Goal: Check status: Check status

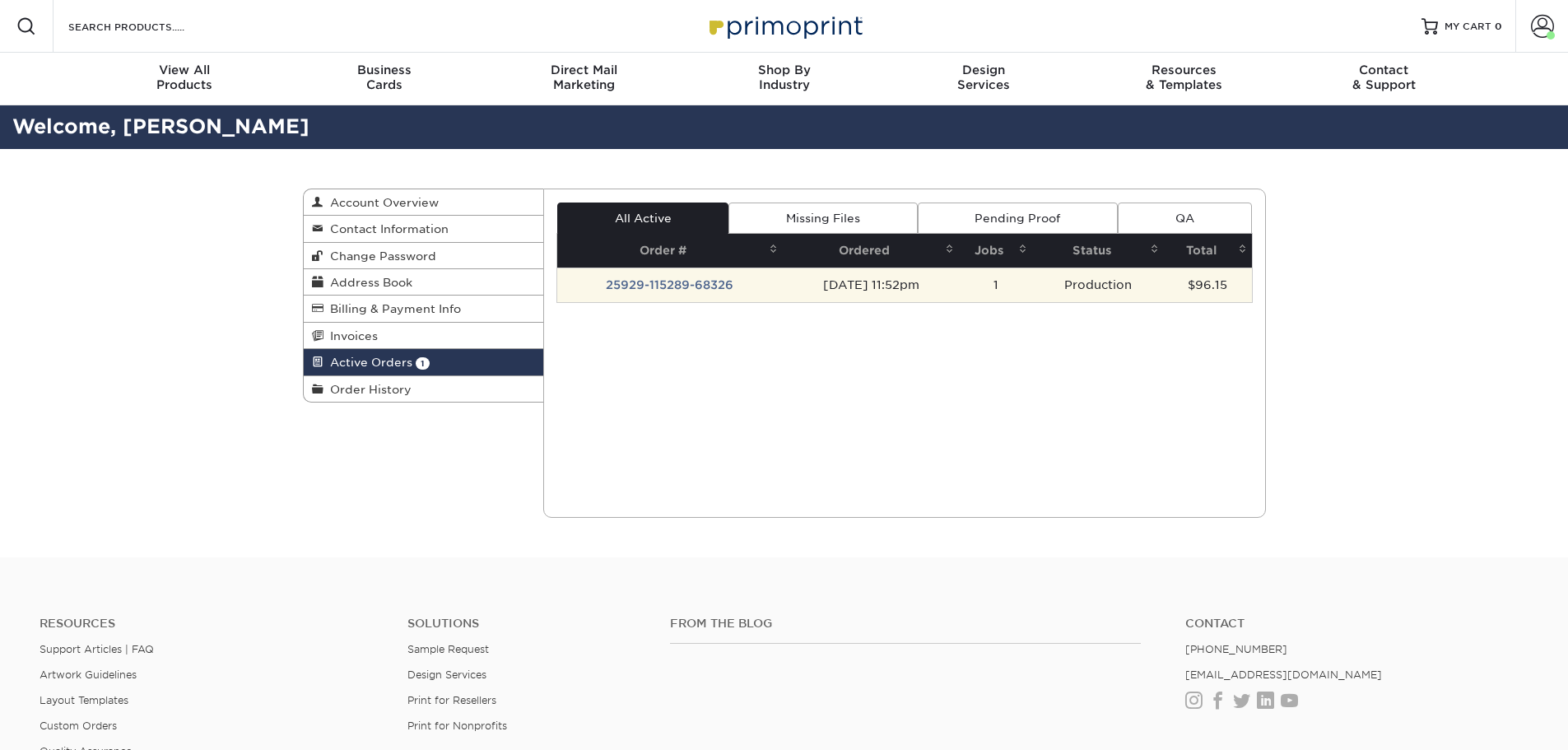
click at [686, 285] on td "25929-115289-68326" at bounding box center [669, 284] width 225 height 34
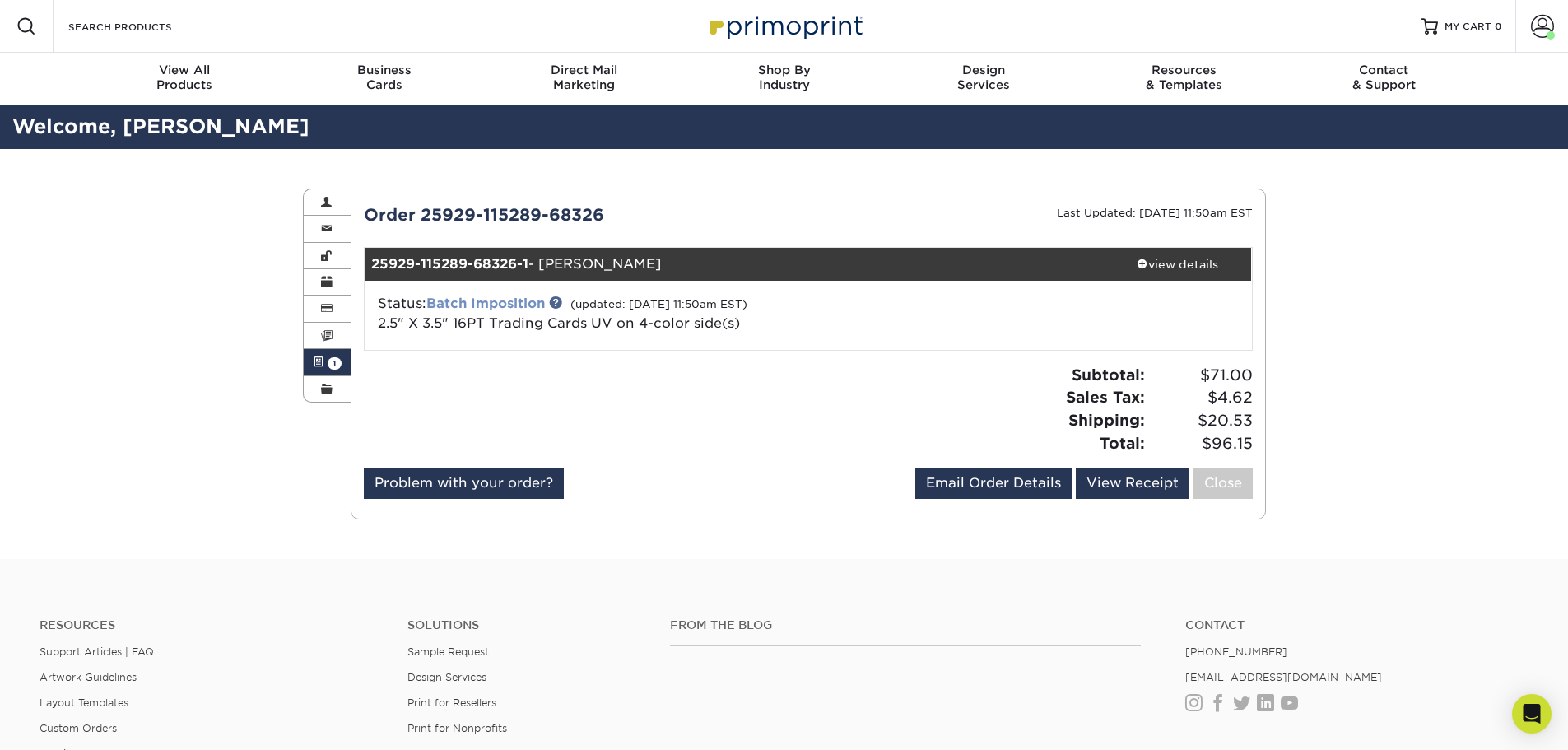
click at [489, 304] on link "Batch Imposition" at bounding box center [486, 303] width 119 height 15
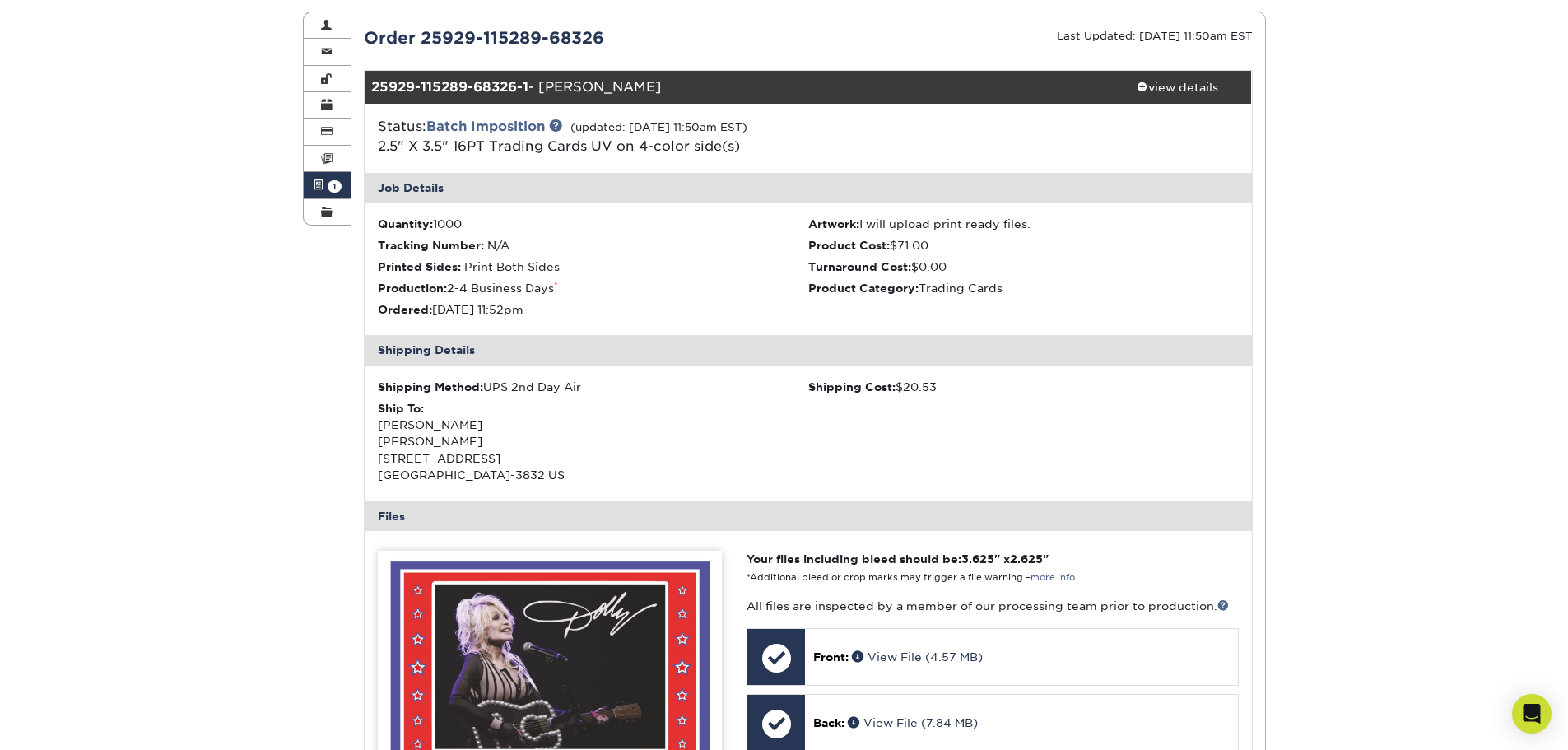
scroll to position [329, 0]
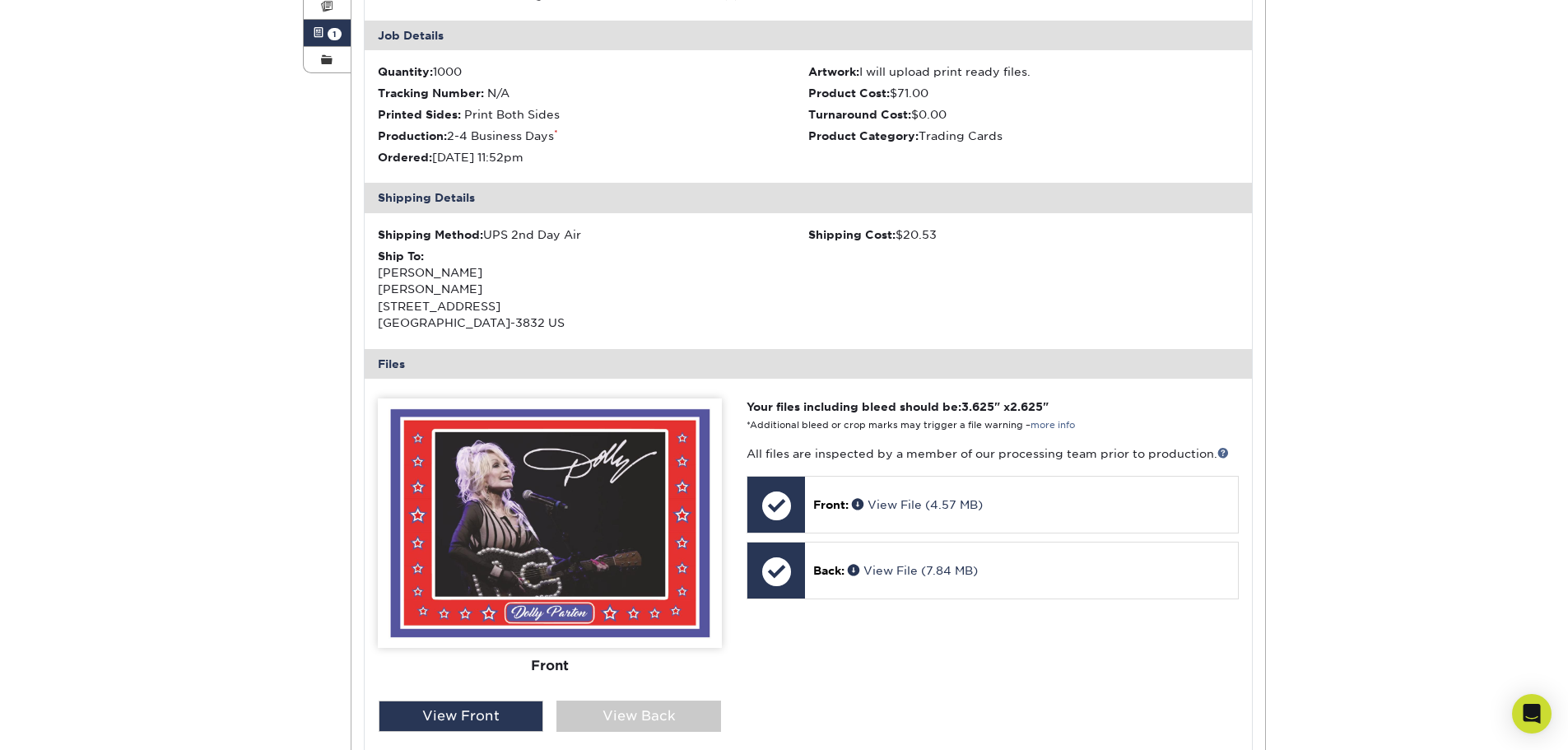
click at [554, 482] on img at bounding box center [549, 523] width 344 height 249
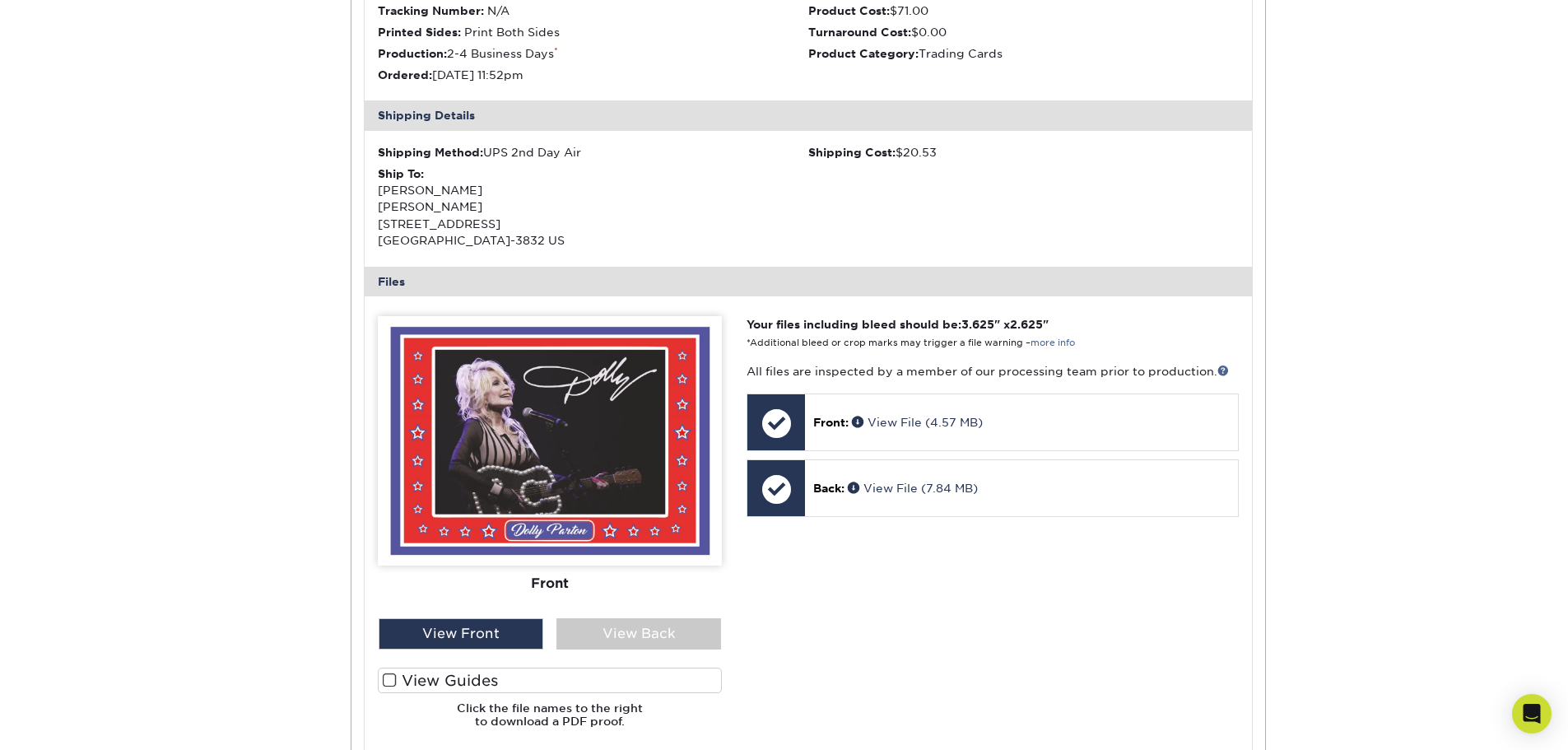
scroll to position [415, 0]
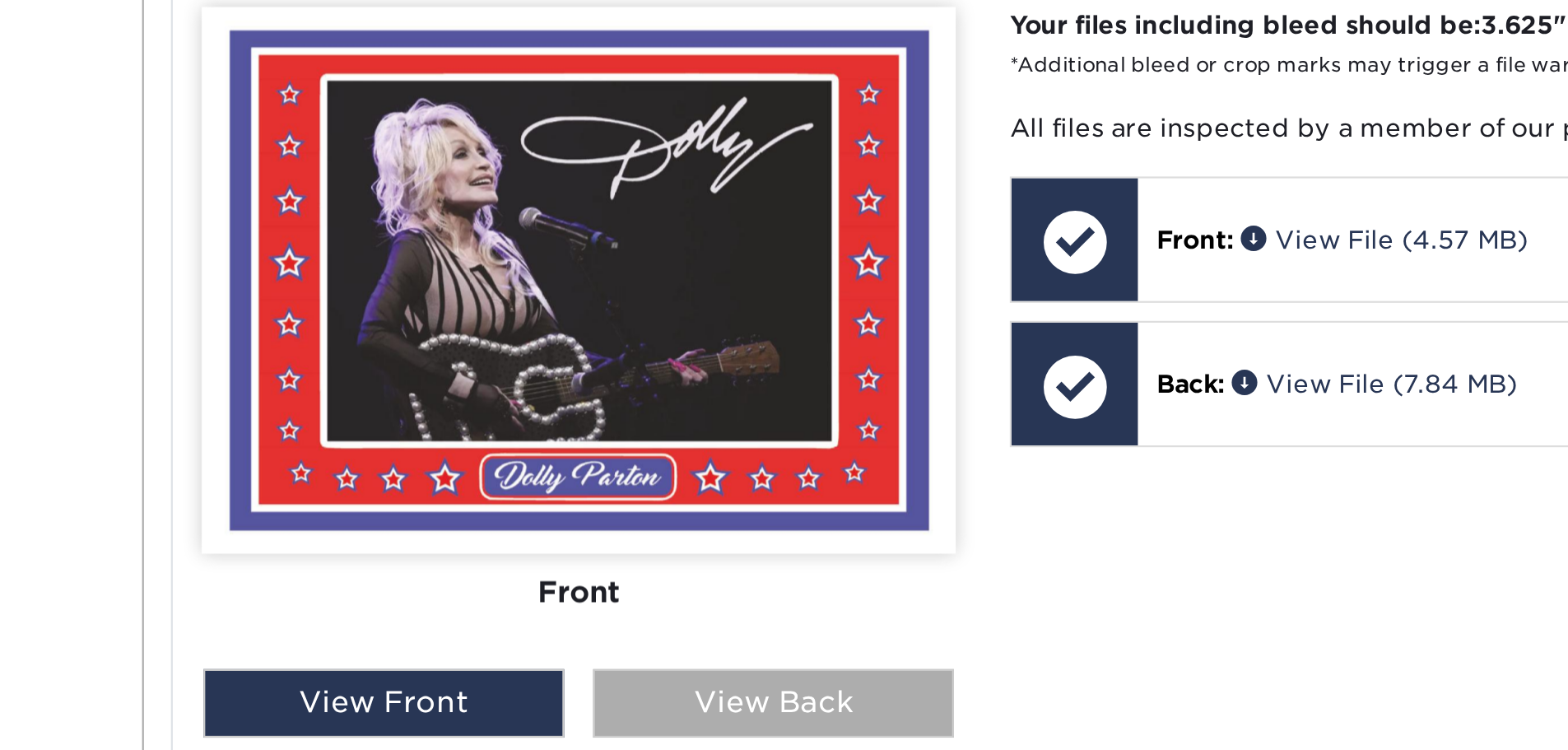
click at [635, 631] on div "View Back" at bounding box center [638, 629] width 164 height 31
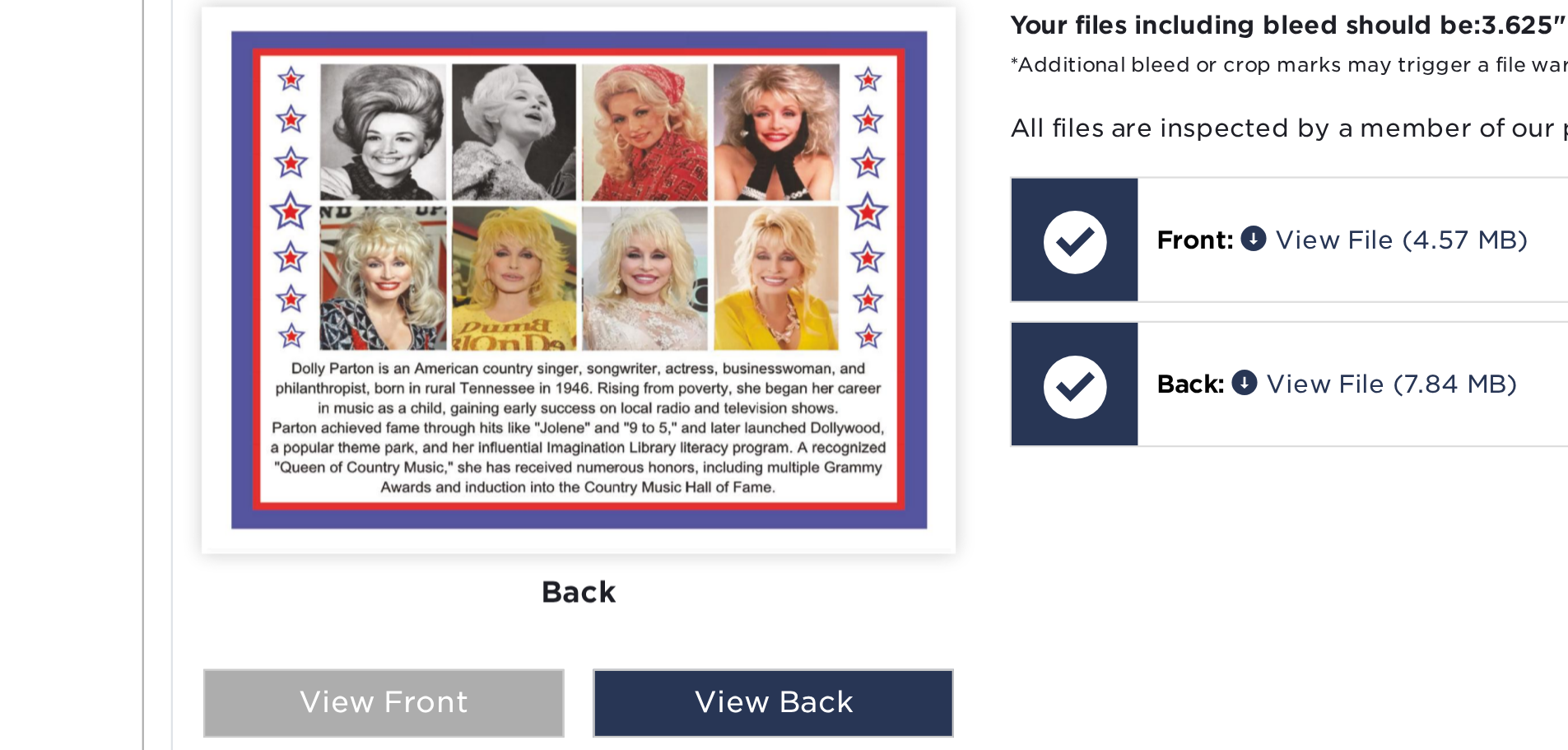
click at [477, 635] on div "View Front" at bounding box center [460, 629] width 164 height 31
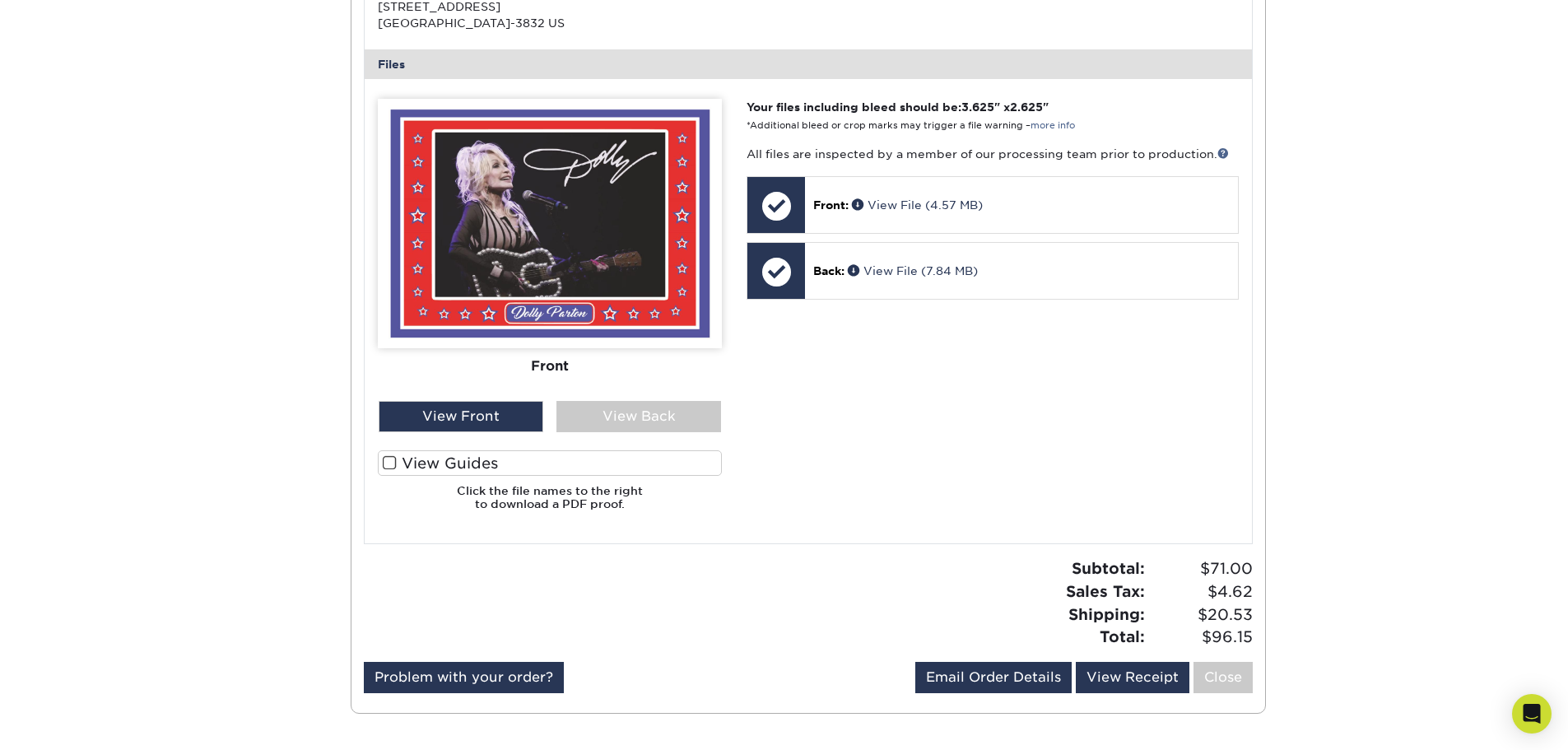
scroll to position [628, 0]
